Goal: Task Accomplishment & Management: Use online tool/utility

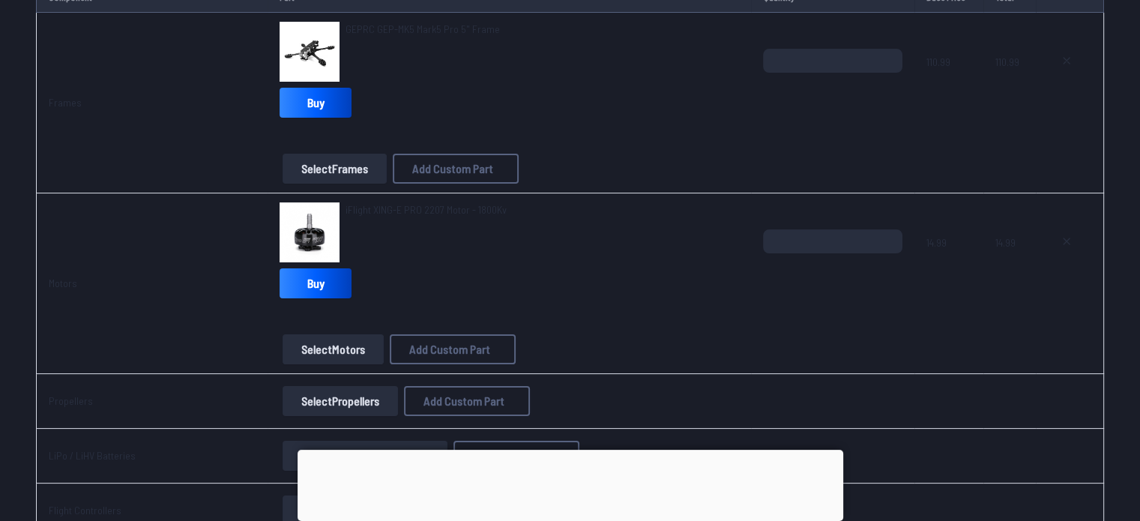
scroll to position [214, 0]
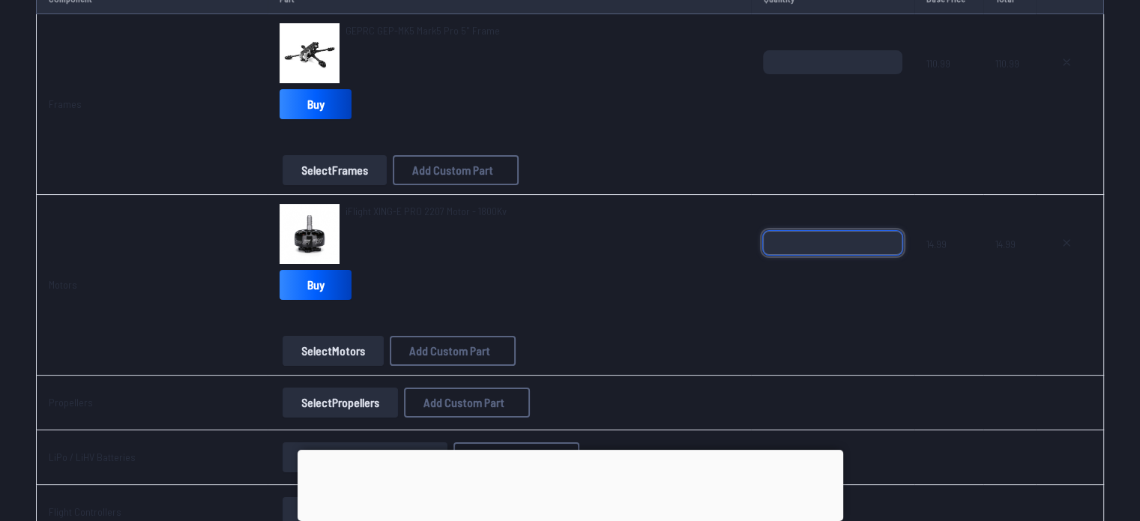
drag, startPoint x: 845, startPoint y: 242, endPoint x: 697, endPoint y: 242, distance: 147.7
click at [697, 242] on tr "Motors iFlight XING-E PRO 2207 Motor - 1800Kv Buy Select Motors Add Custom Part…" at bounding box center [570, 285] width 1068 height 181
type input "*"
click at [612, 290] on div "iFlight XING-E PRO 2207 Motor - 1800Kv Buy" at bounding box center [510, 255] width 460 height 102
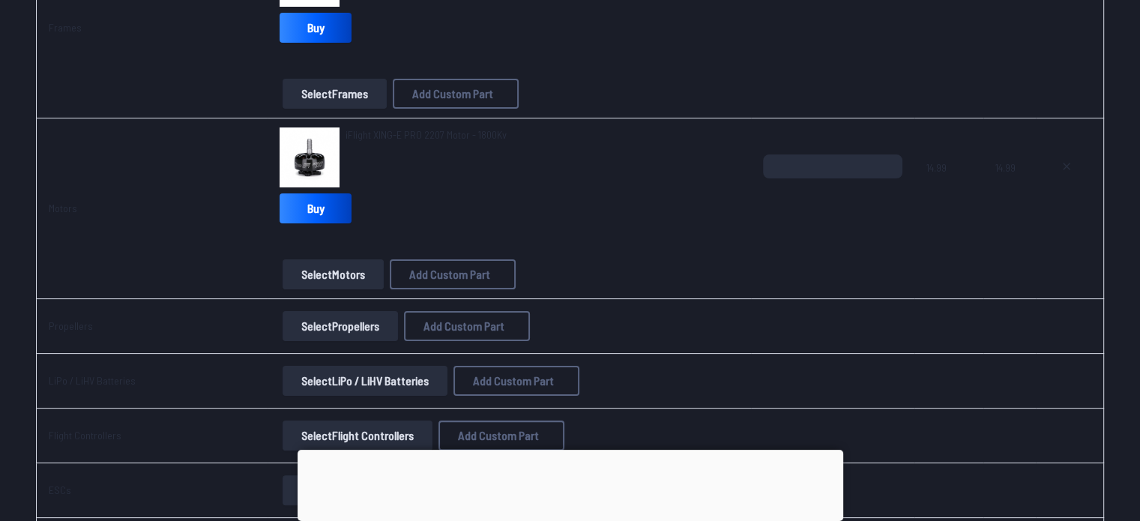
scroll to position [303, 0]
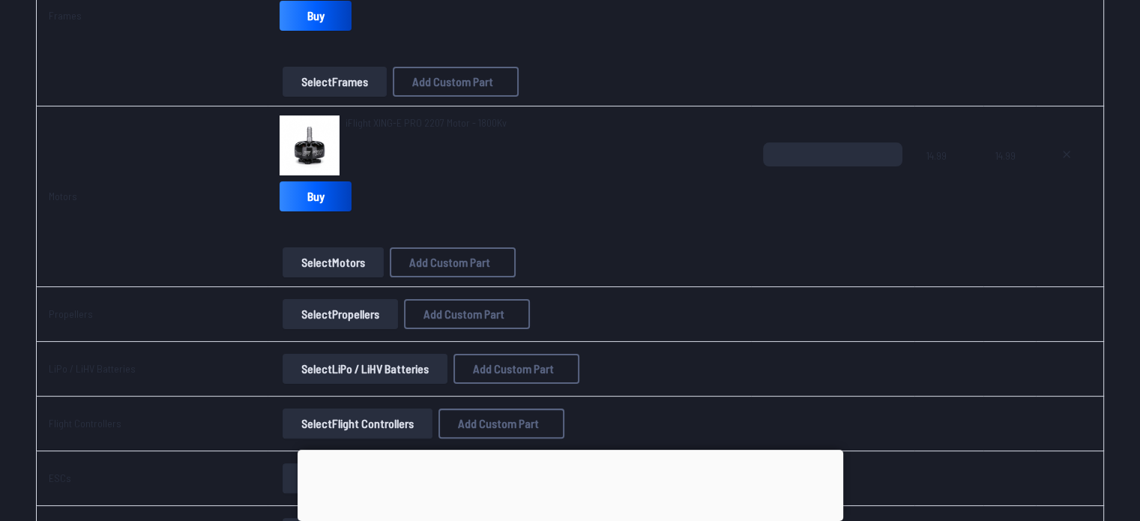
click at [315, 129] on img at bounding box center [310, 145] width 60 height 60
click at [319, 272] on button "Select Motors" at bounding box center [333, 262] width 101 height 30
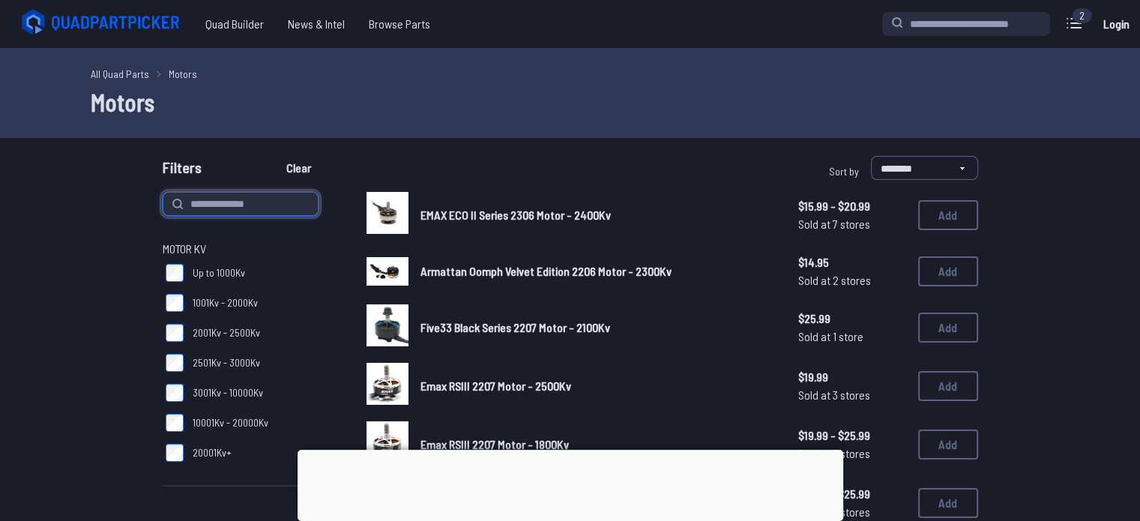
click at [229, 202] on input at bounding box center [241, 204] width 156 height 24
type input "****"
click at [274, 156] on button "Clear" at bounding box center [299, 168] width 50 height 24
type input "****"
click at [451, 126] on div "All Quad Parts Motors Motors" at bounding box center [570, 93] width 1140 height 90
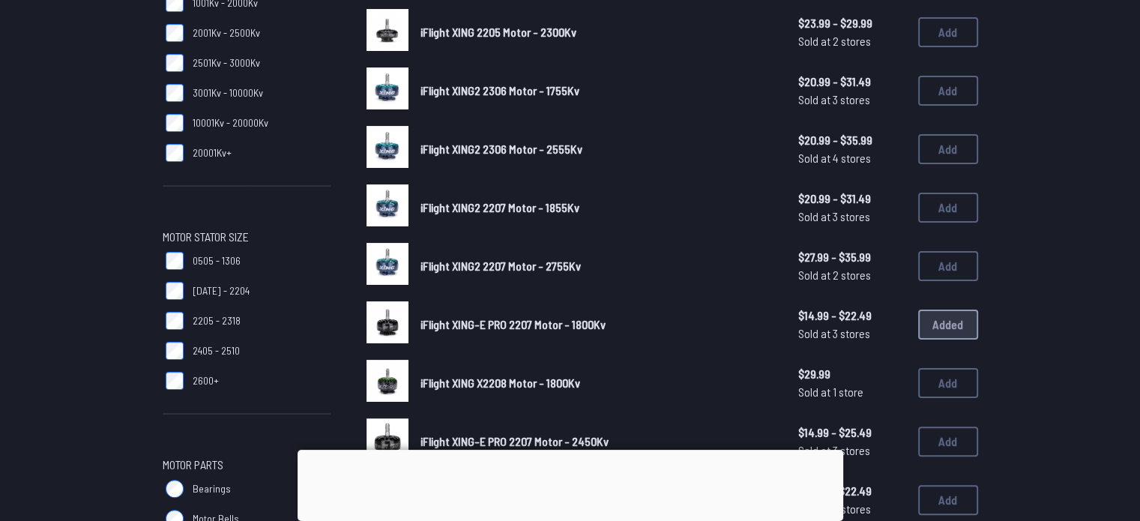
scroll to position [301, 0]
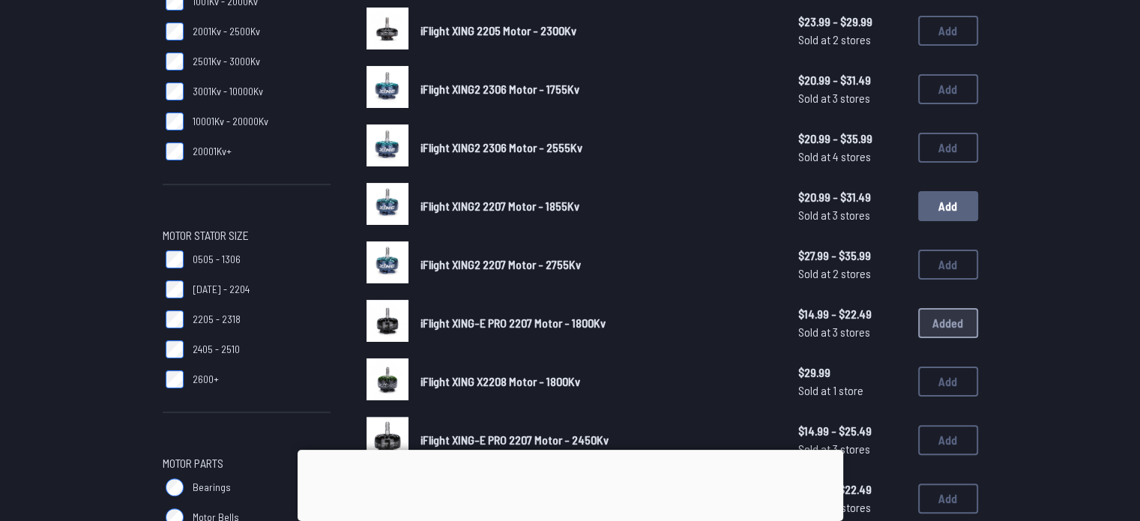
click at [953, 196] on button "Add" at bounding box center [948, 206] width 60 height 30
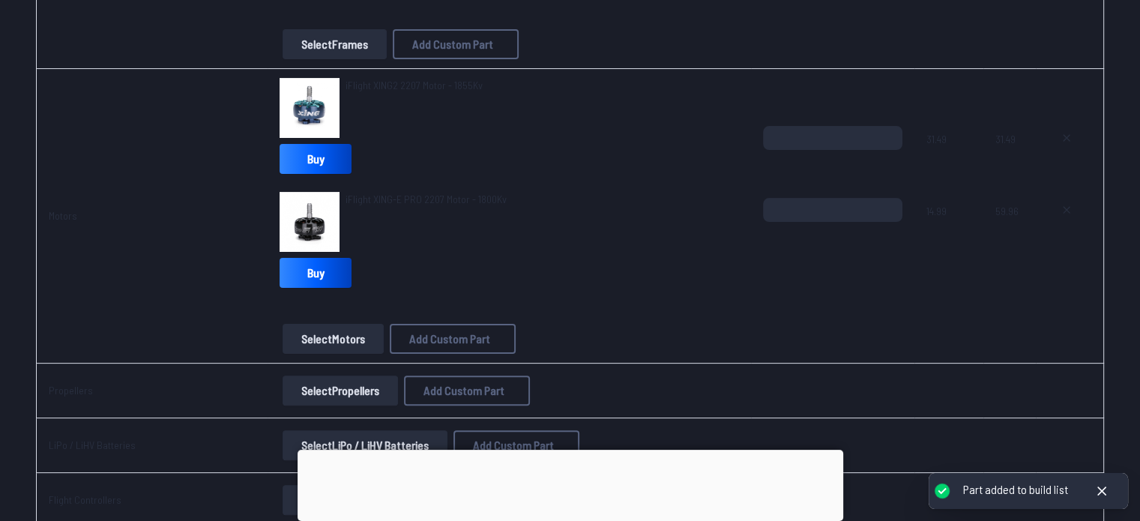
scroll to position [342, 0]
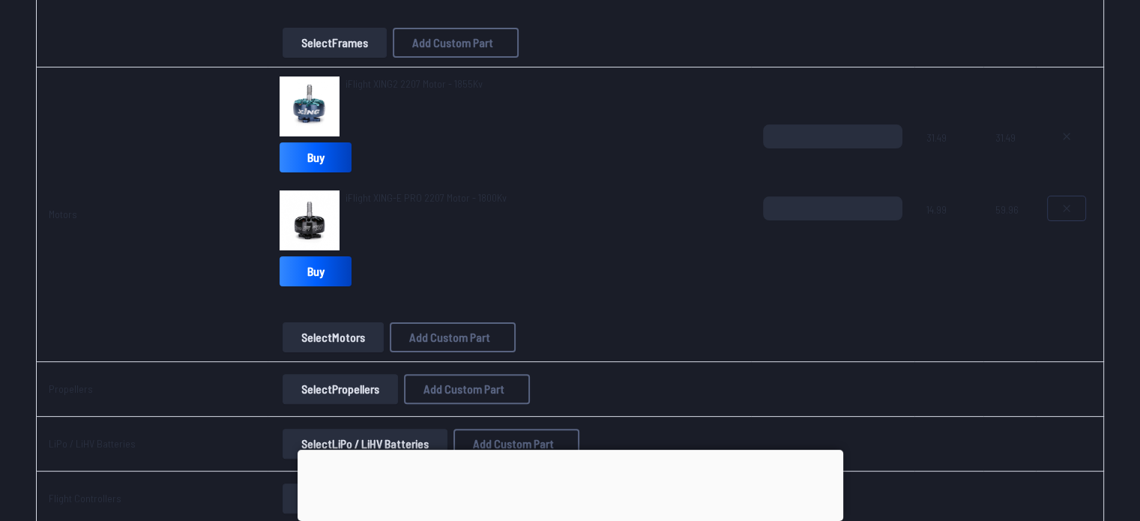
click at [1068, 209] on icon at bounding box center [1067, 208] width 6 height 6
type textarea "**********"
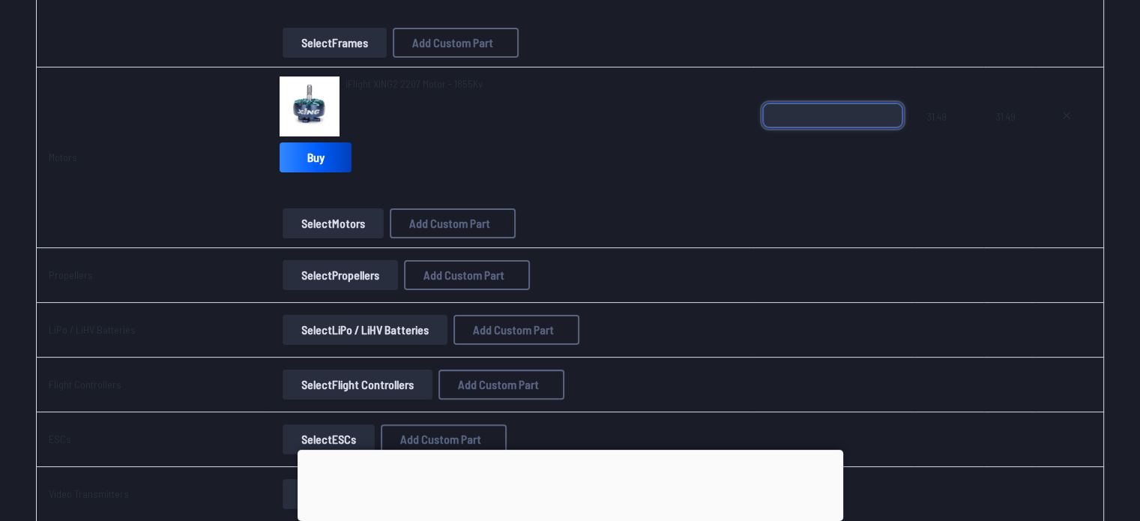
drag, startPoint x: 868, startPoint y: 129, endPoint x: 752, endPoint y: 133, distance: 116.3
click at [752, 133] on td "*" at bounding box center [832, 157] width 163 height 181
type input "*"
click at [828, 166] on div "*" at bounding box center [832, 139] width 139 height 72
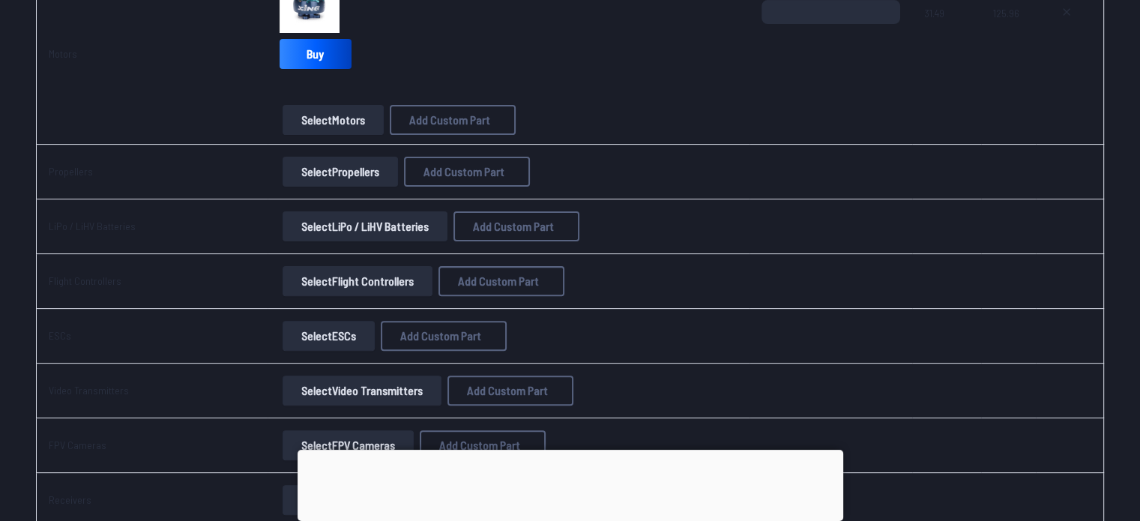
click at [375, 174] on button "Select Propellers" at bounding box center [340, 172] width 115 height 30
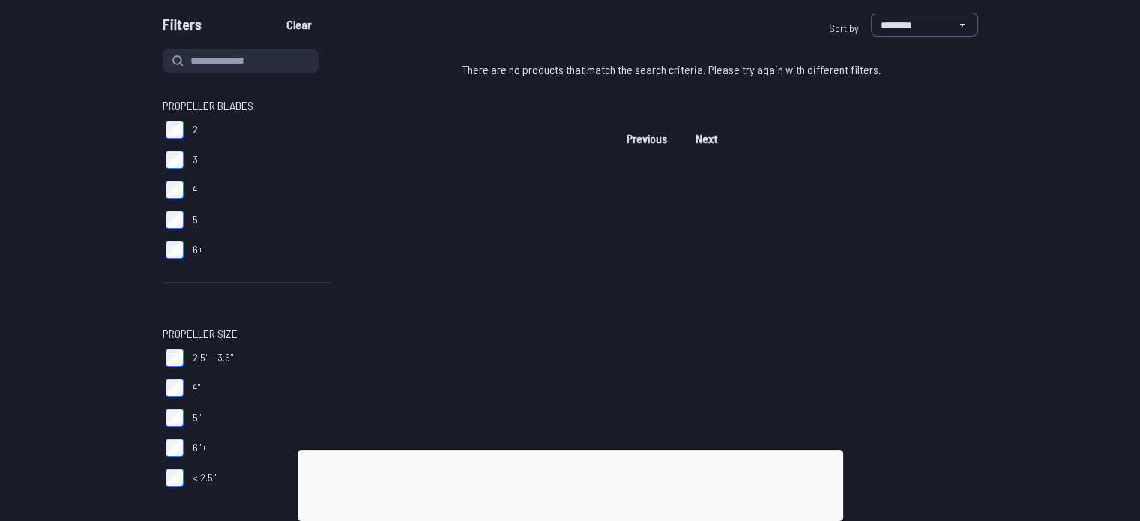
scroll to position [144, 0]
click at [185, 157] on label "3" at bounding box center [247, 159] width 168 height 30
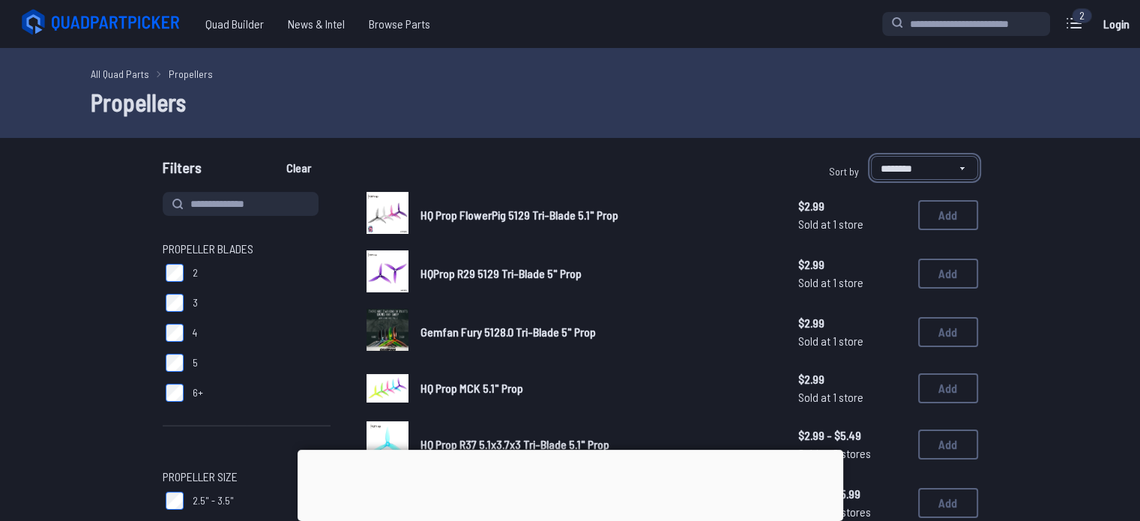
click at [922, 156] on select "**********" at bounding box center [924, 168] width 107 height 24
click at [933, 161] on select "**********" at bounding box center [924, 168] width 107 height 24
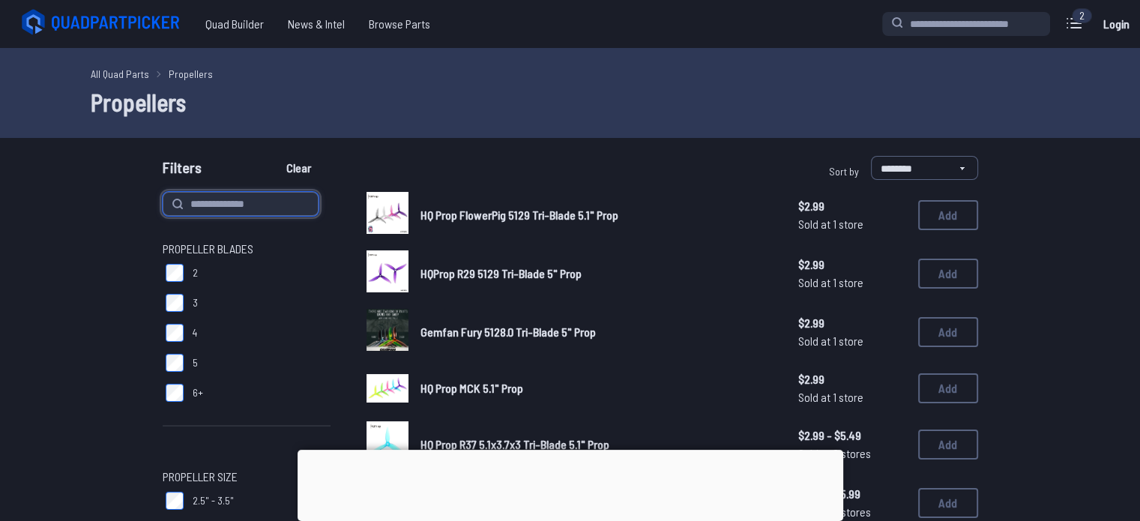
click at [225, 211] on input at bounding box center [241, 204] width 156 height 24
type input "**"
click at [274, 156] on button "Clear" at bounding box center [299, 168] width 50 height 24
type input "**"
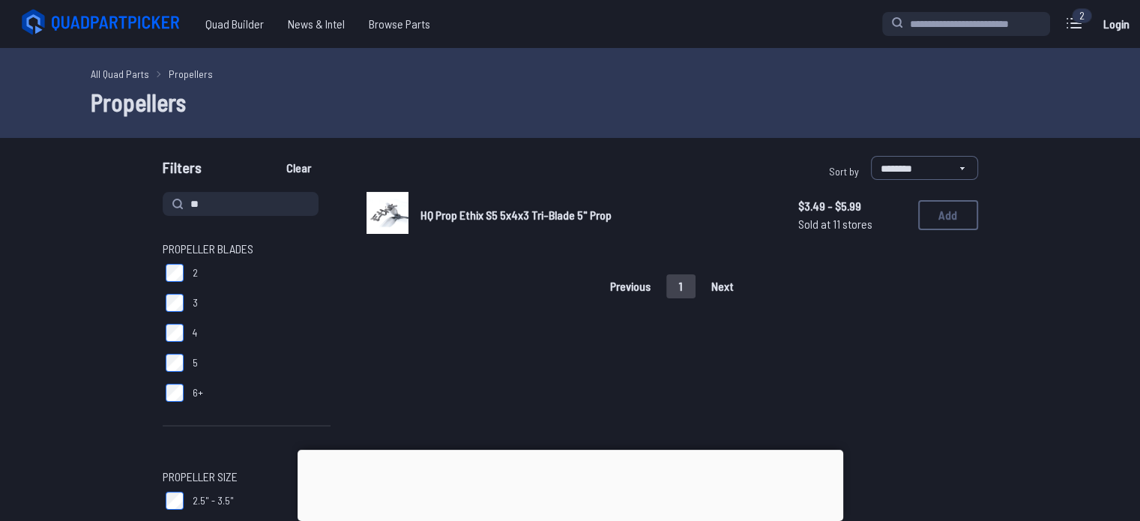
click at [408, 172] on div "Filters Clear" at bounding box center [364, 171] width 402 height 30
click at [961, 223] on button "Add" at bounding box center [948, 215] width 60 height 30
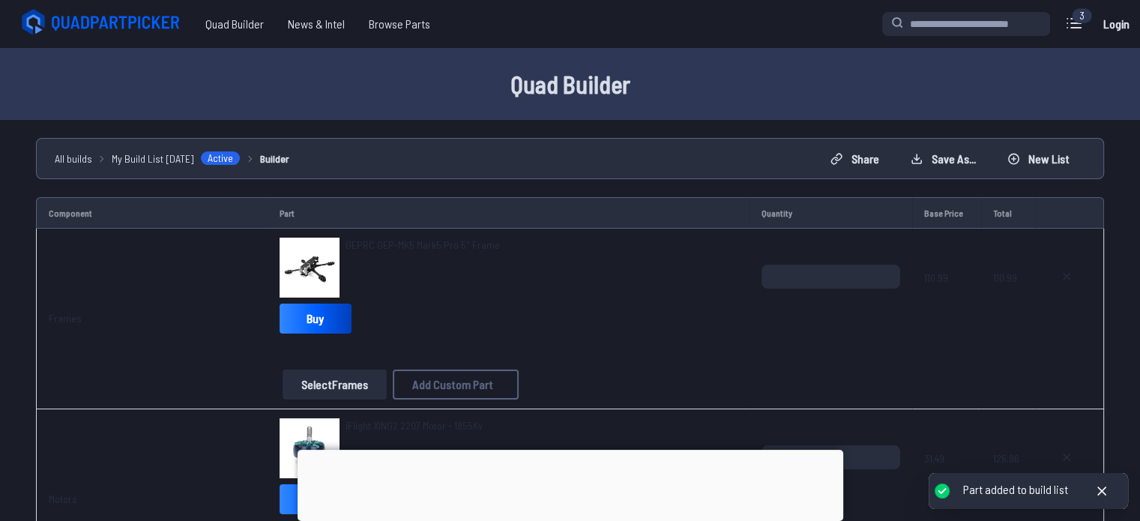
click at [999, 490] on div "Part added to build list" at bounding box center [1015, 490] width 105 height 16
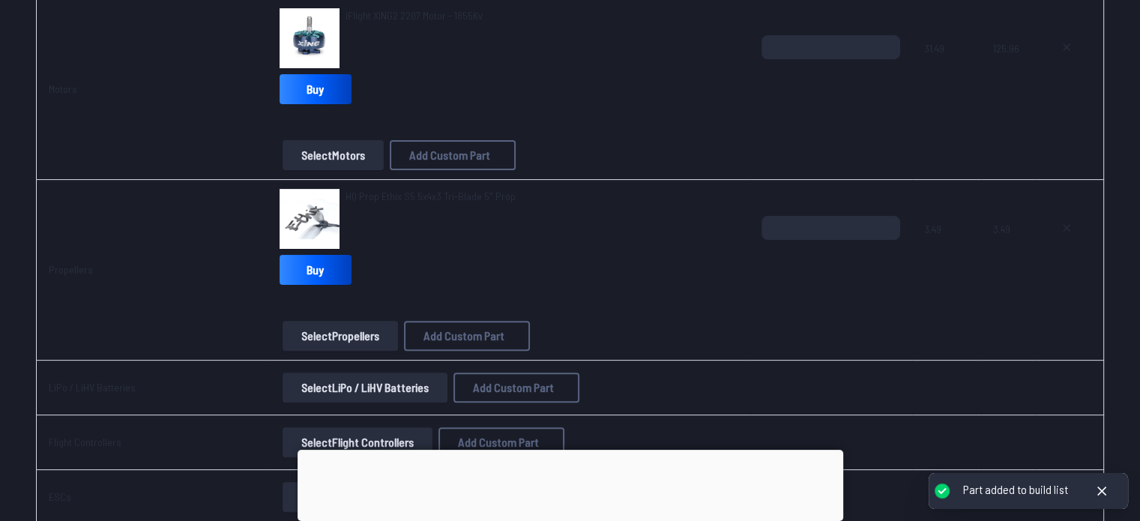
scroll to position [412, 0]
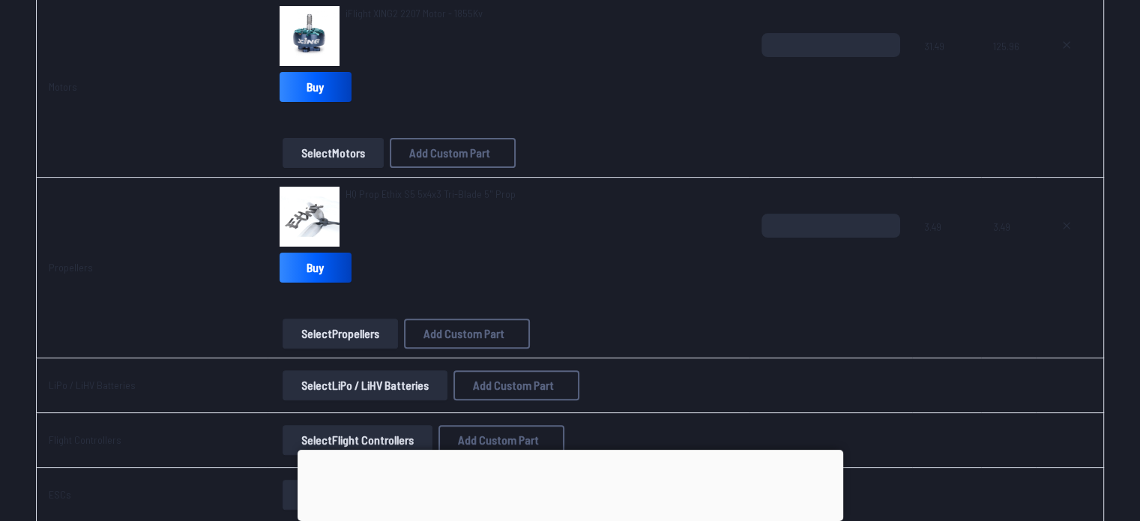
click at [426, 188] on span "HQ Prop Ethix S5 5x4x3 Tri-Blade 5" Prop" at bounding box center [431, 193] width 170 height 13
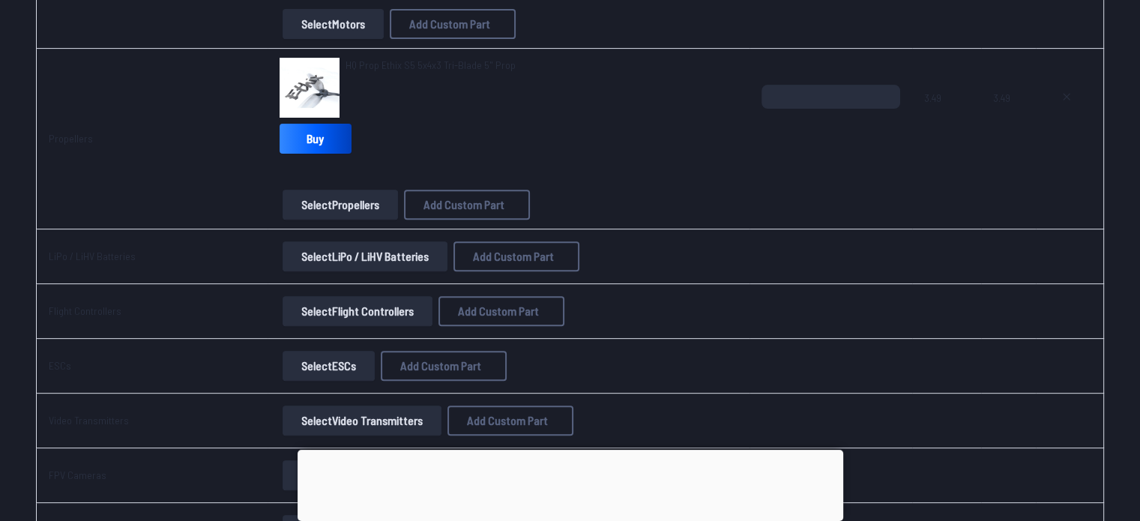
scroll to position [542, 0]
click at [399, 251] on button "Select LiPo / LiHV Batteries" at bounding box center [365, 256] width 165 height 30
click at [378, 255] on button "Select LiPo / LiHV Batteries" at bounding box center [365, 256] width 165 height 30
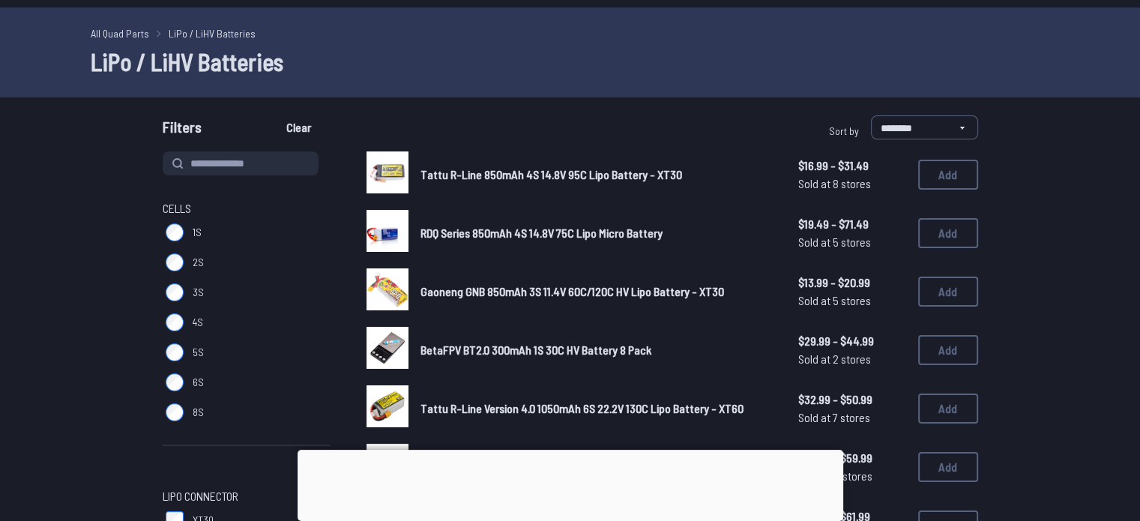
scroll to position [41, 0]
click at [170, 372] on label "6S" at bounding box center [247, 382] width 168 height 30
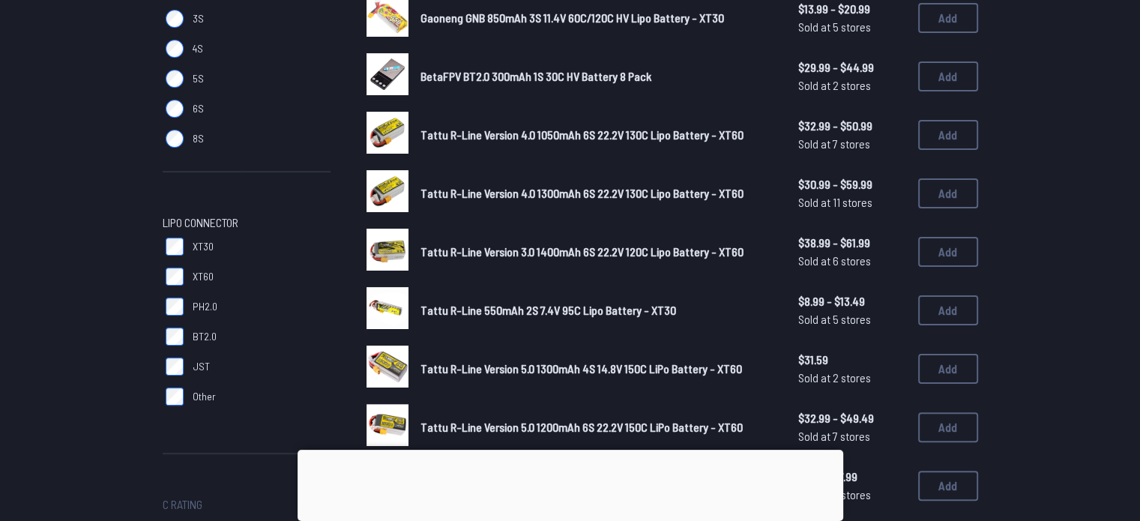
scroll to position [333, 0]
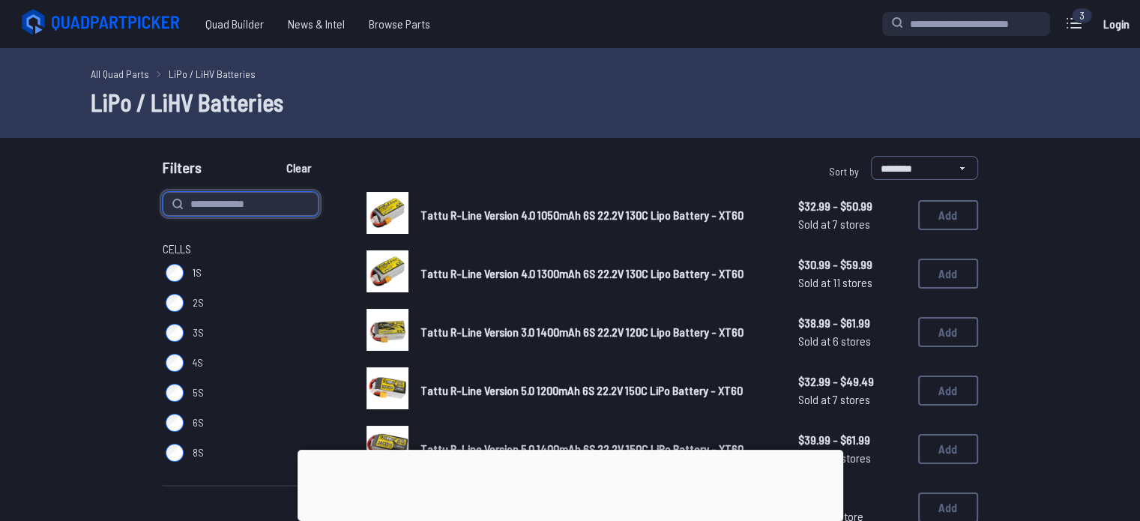
click at [267, 200] on input at bounding box center [241, 204] width 156 height 24
type input "*****"
click at [274, 156] on button "Clear" at bounding box center [299, 168] width 50 height 24
type input "*****"
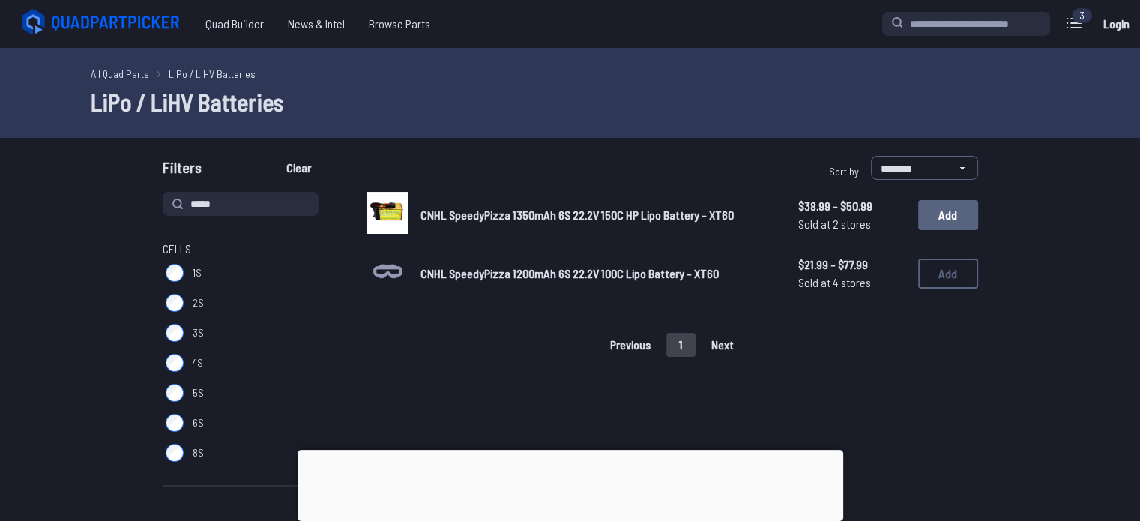
click at [963, 220] on button "Add" at bounding box center [948, 215] width 60 height 30
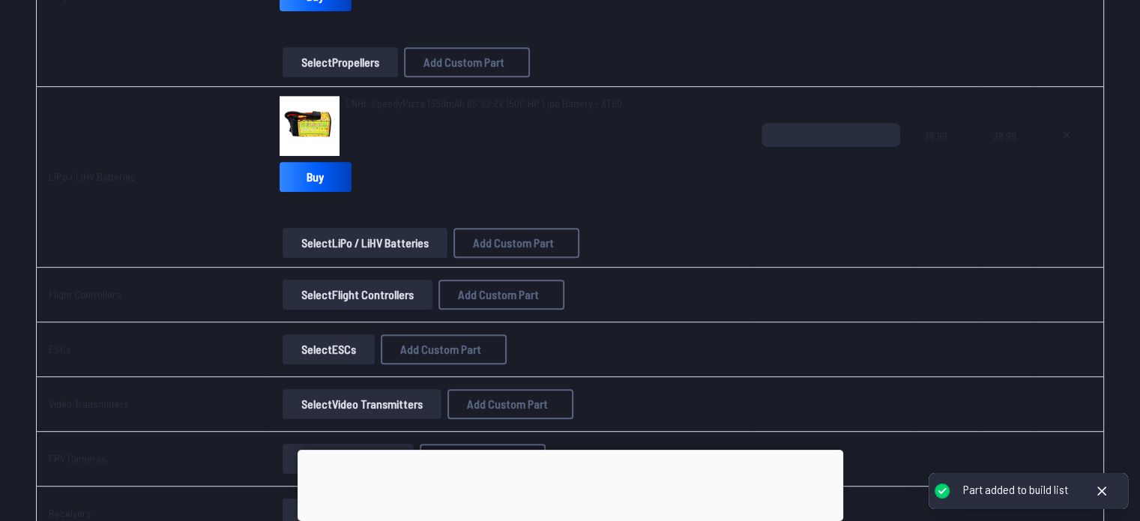
scroll to position [684, 0]
drag, startPoint x: 825, startPoint y: 156, endPoint x: 807, endPoint y: 148, distance: 20.2
click at [807, 148] on div "*" at bounding box center [831, 159] width 139 height 72
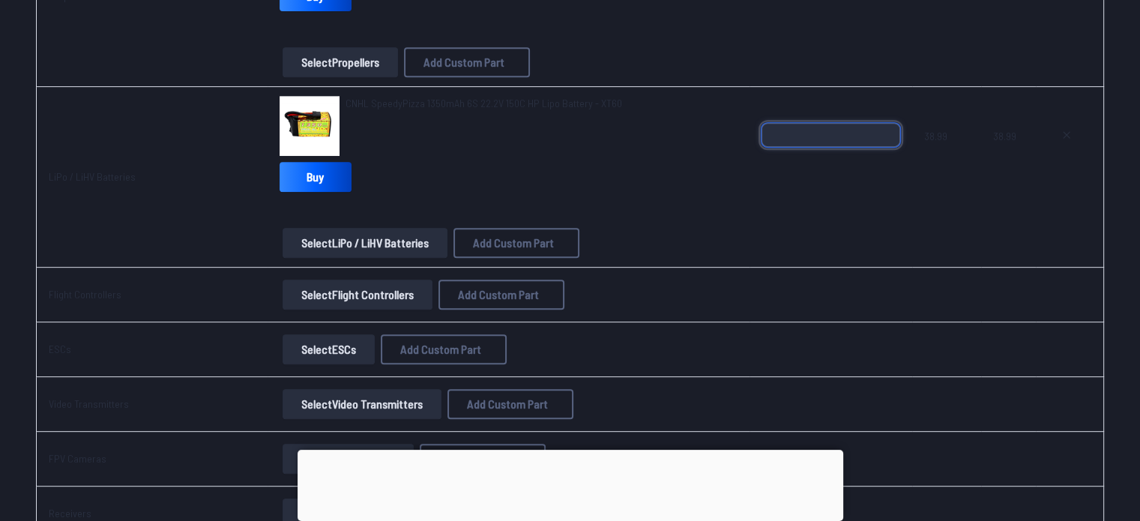
drag, startPoint x: 811, startPoint y: 142, endPoint x: 747, endPoint y: 149, distance: 64.9
click at [747, 149] on tr "LiPo / LiHV Batteries CNHL SpeedyPizza 1350mAh 6S 22.2V 150C HP Lipo Battery - …" at bounding box center [570, 177] width 1068 height 181
type input "*"
click at [575, 164] on div "CNHL SpeedyPizza 1350mAh 6S 22.2V 150C HP Lipo Battery - XT60 Buy" at bounding box center [509, 147] width 459 height 102
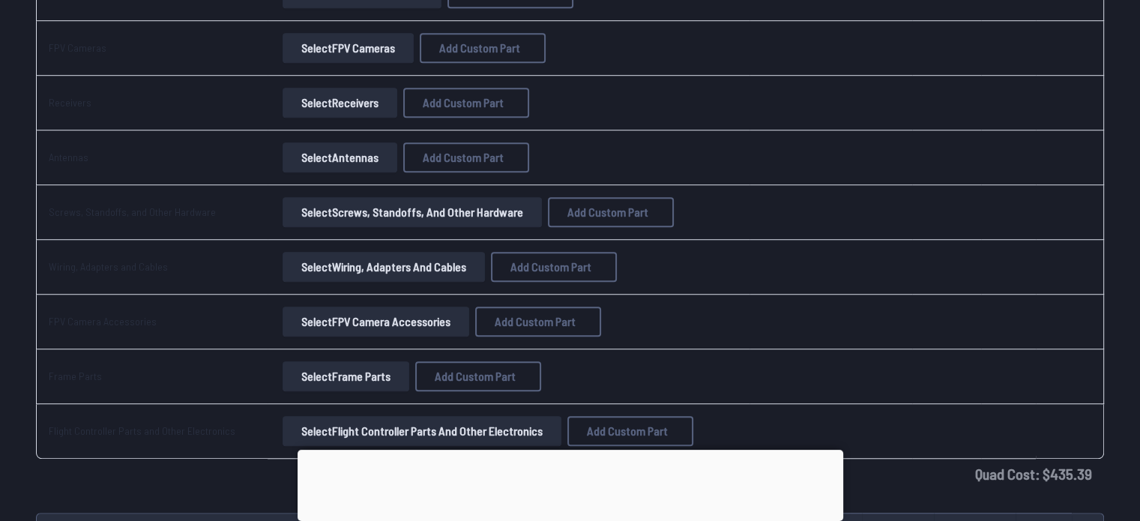
scroll to position [1096, 0]
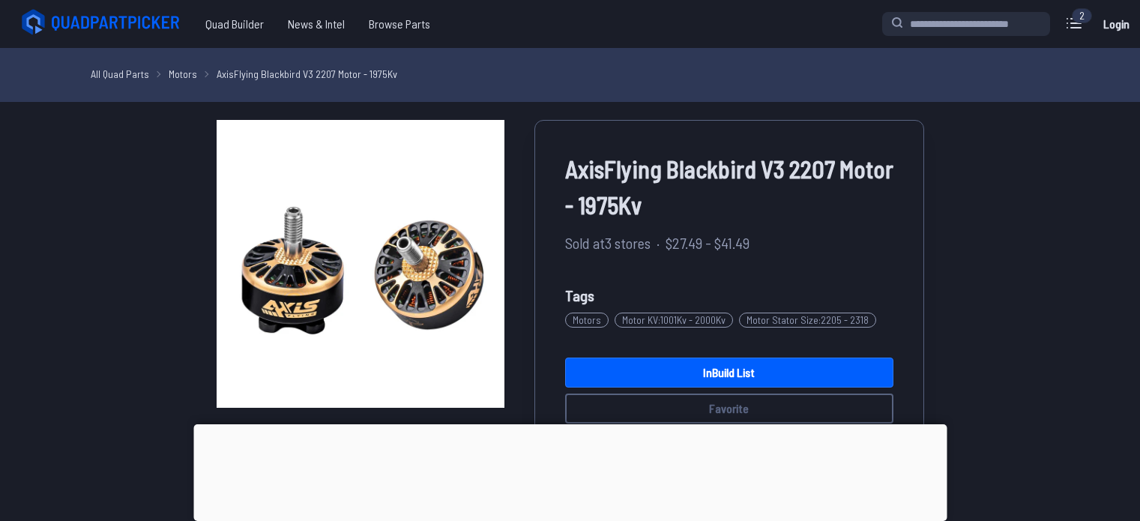
scroll to position [437, 0]
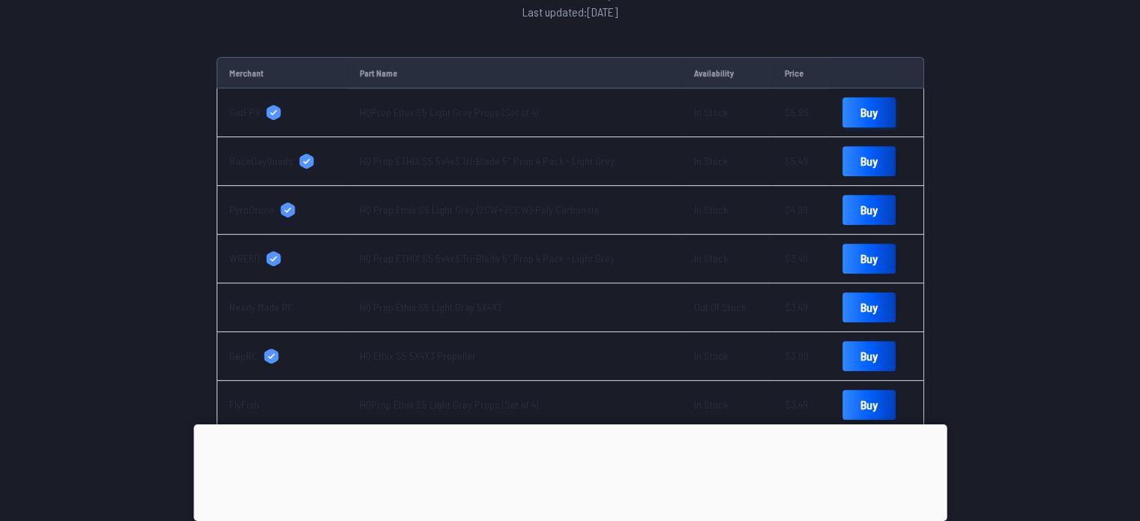
scroll to position [610, 0]
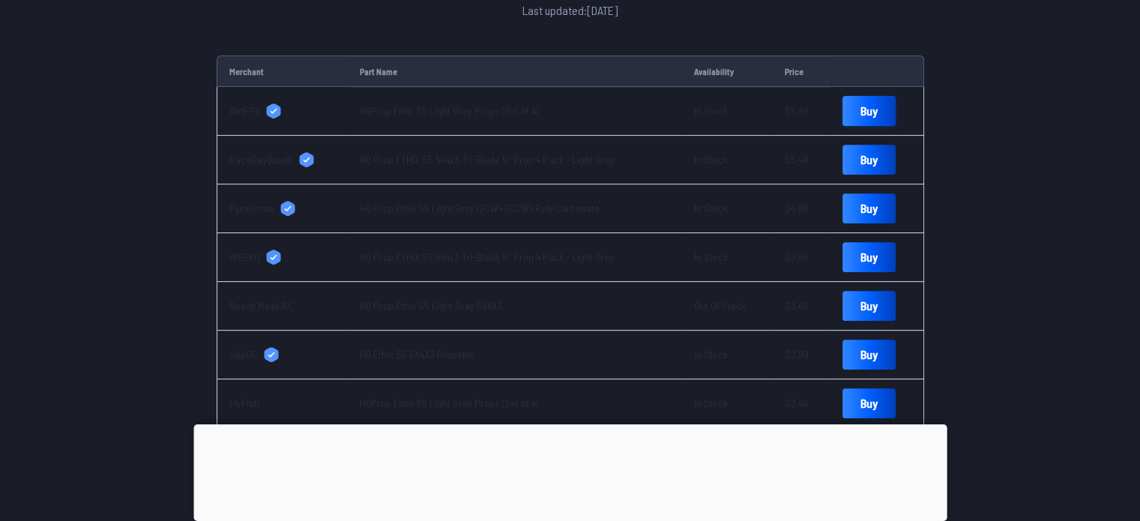
click at [846, 106] on link "Buy" at bounding box center [869, 111] width 53 height 30
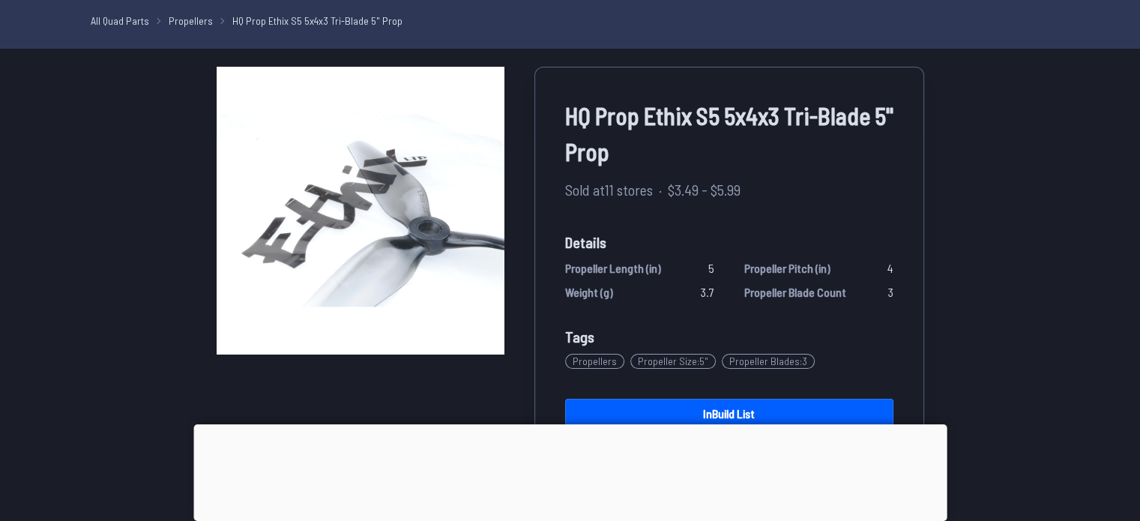
scroll to position [30, 0]
